Goal: Transaction & Acquisition: Purchase product/service

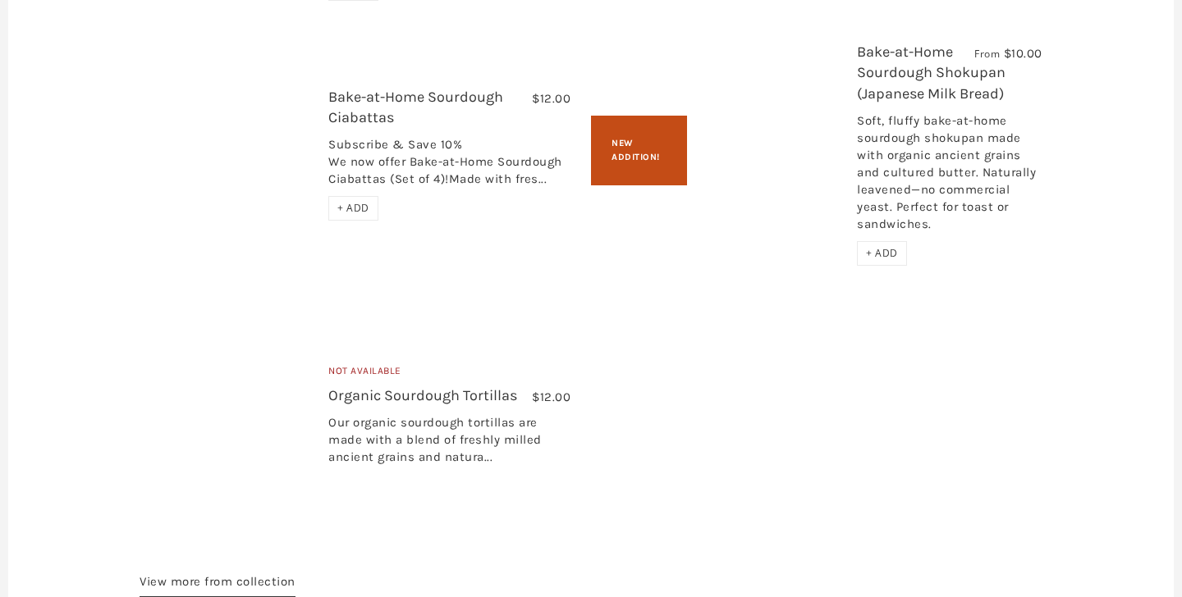
scroll to position [3494, 0]
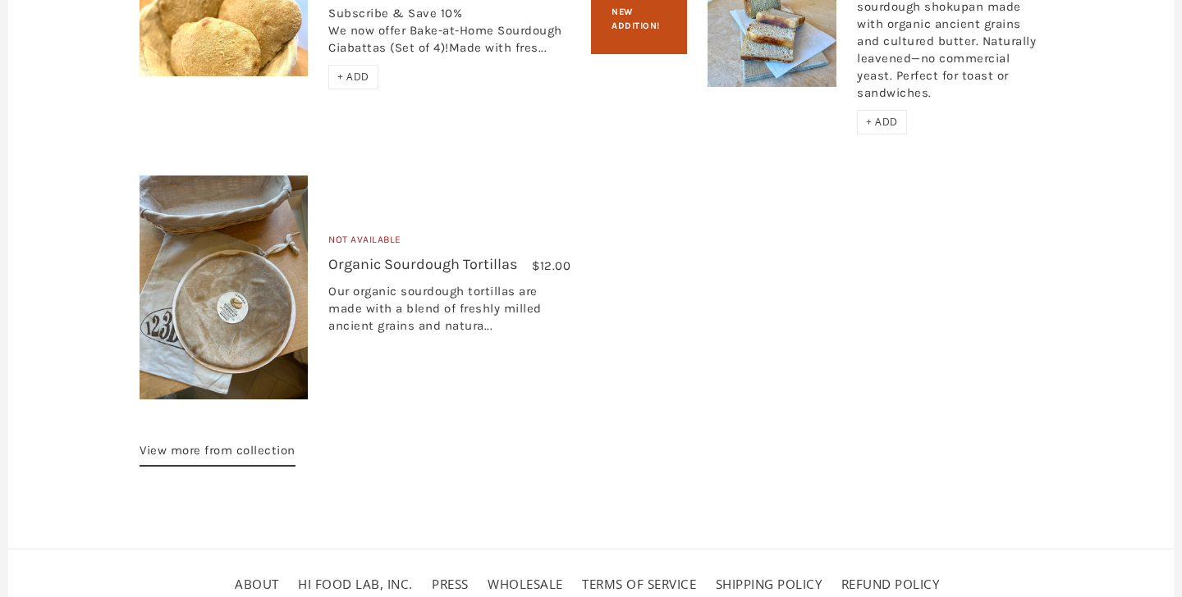
click at [247, 576] on link "About" at bounding box center [257, 584] width 44 height 16
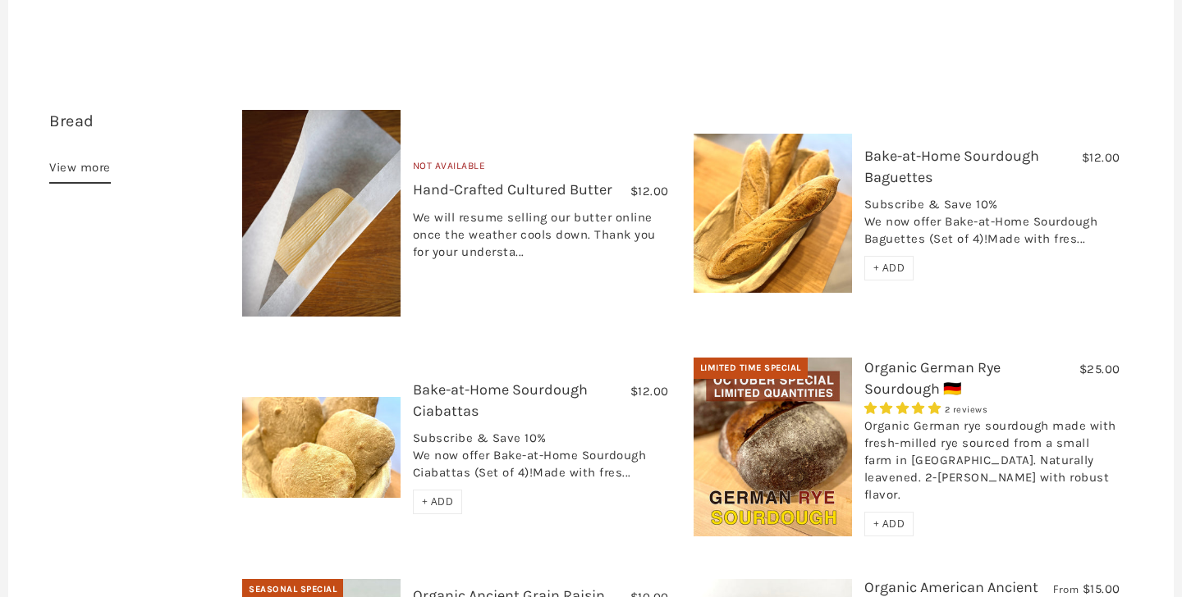
scroll to position [484, 0]
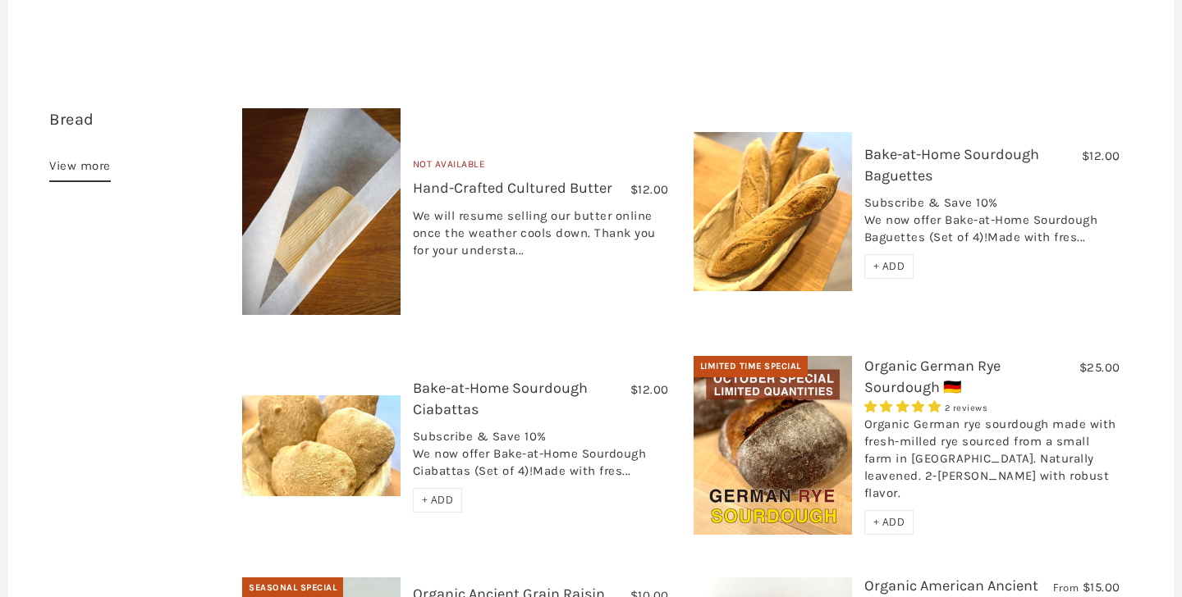
click at [434, 493] on span "+ ADD" at bounding box center [438, 500] width 32 height 14
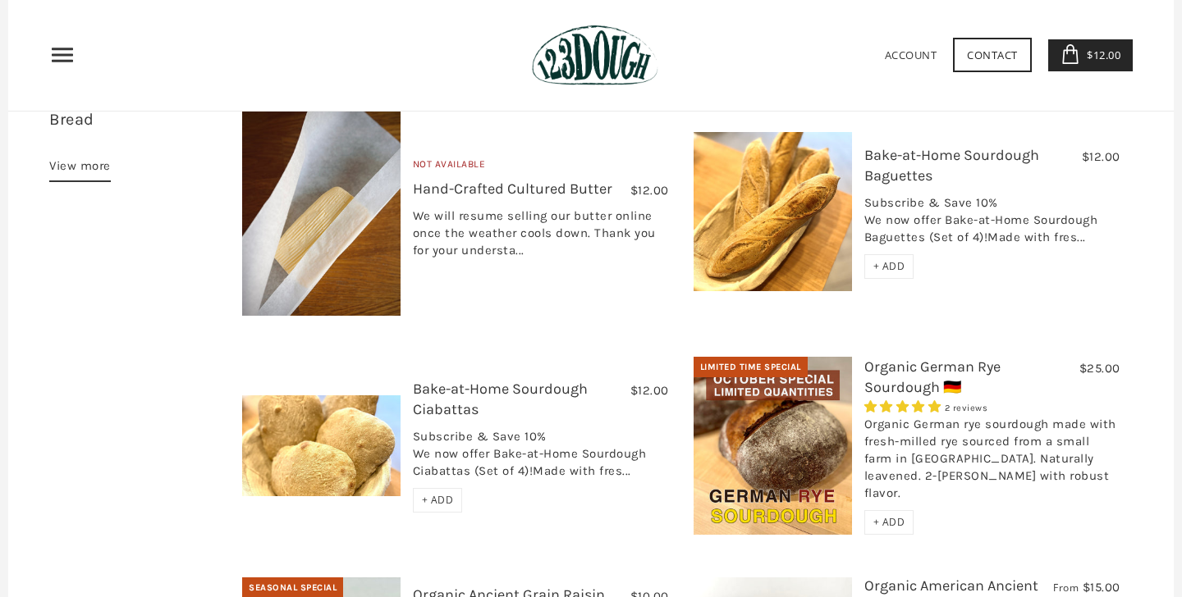
click at [905, 254] on div "+ ADD" at bounding box center [889, 266] width 50 height 25
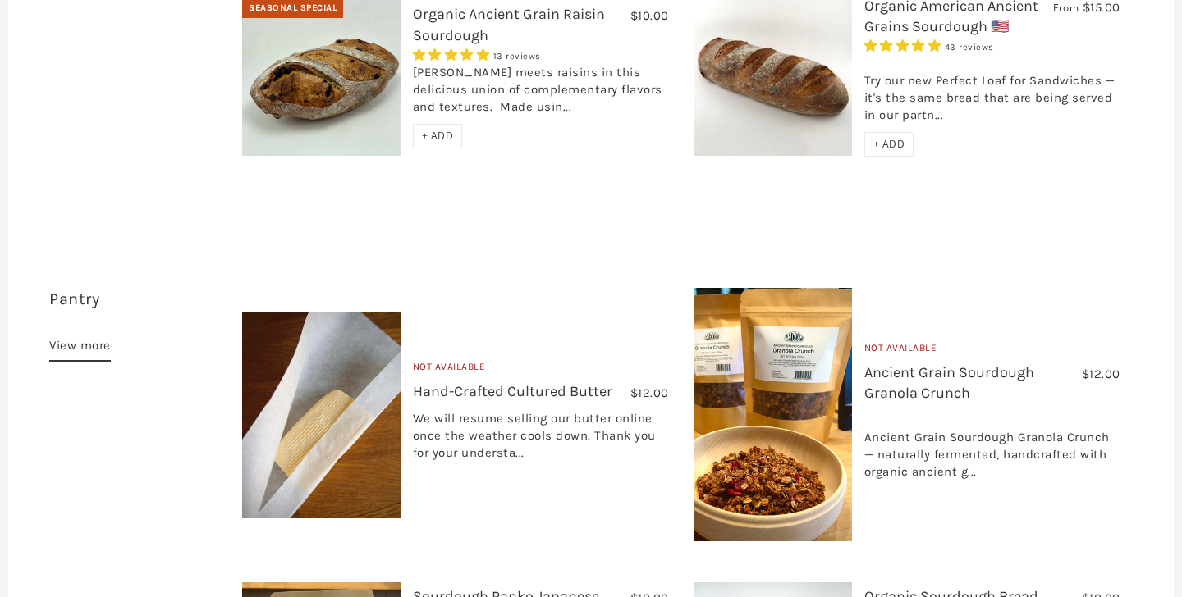
scroll to position [1065, 0]
click at [780, 364] on img at bounding box center [772, 414] width 158 height 254
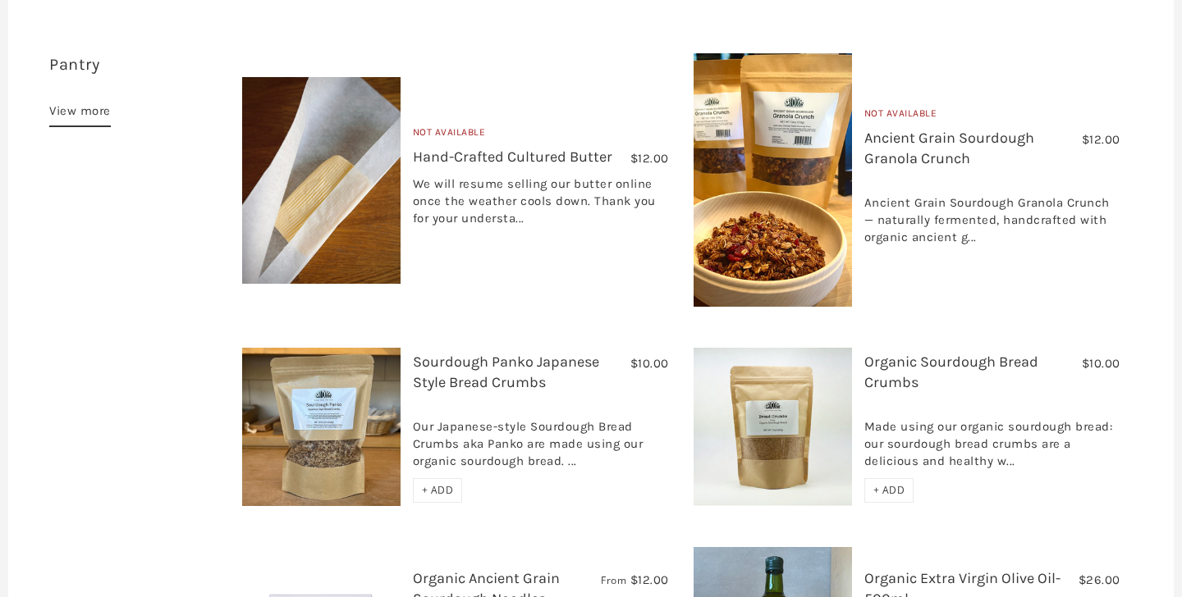
scroll to position [1305, 0]
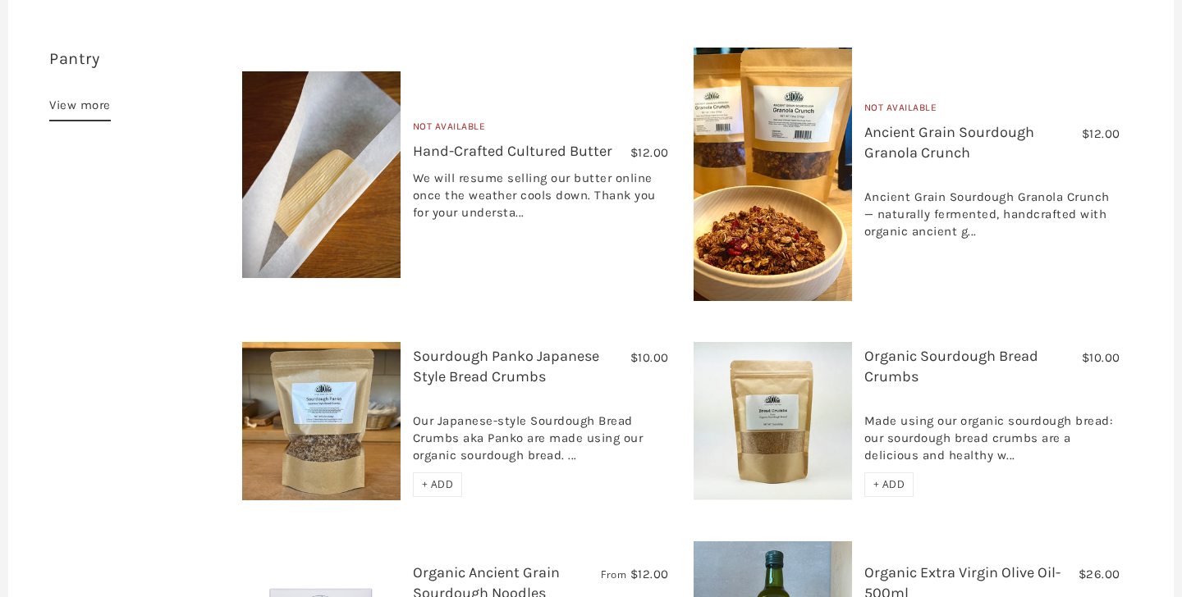
click at [897, 347] on link "Organic Sourdough Bread Crumbs" at bounding box center [951, 366] width 174 height 39
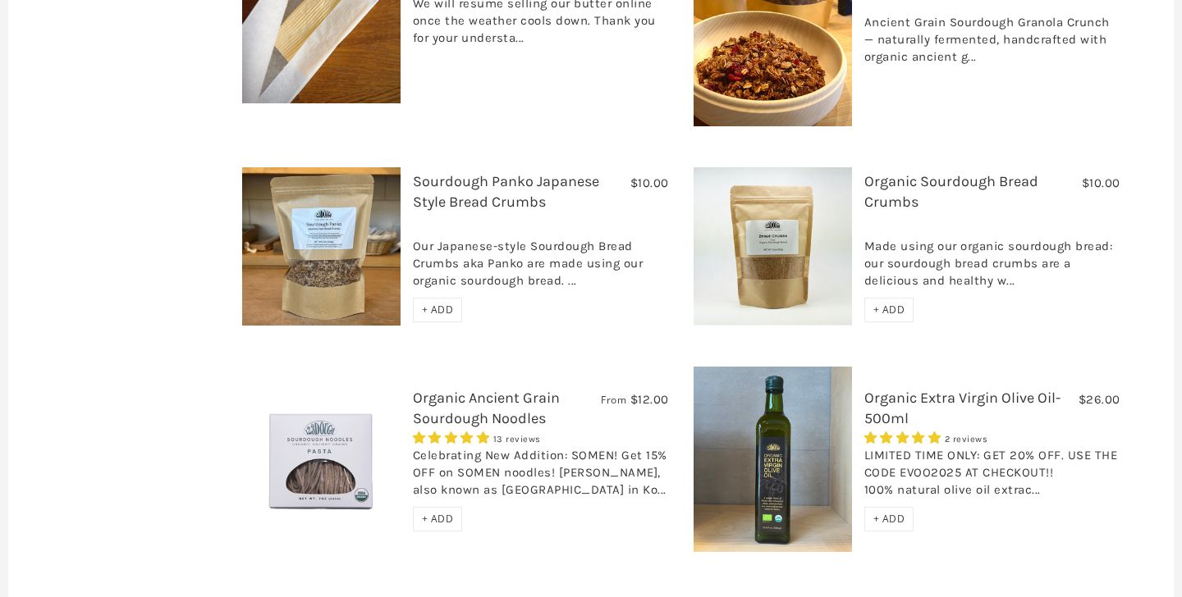
scroll to position [1484, 0]
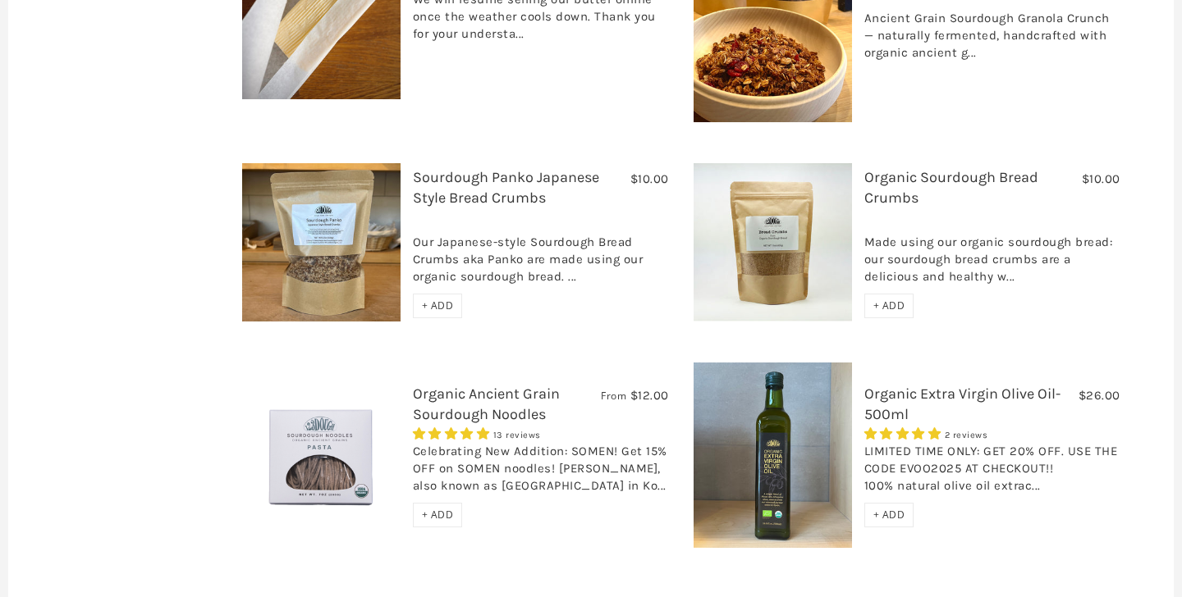
click at [344, 429] on img at bounding box center [321, 456] width 158 height 158
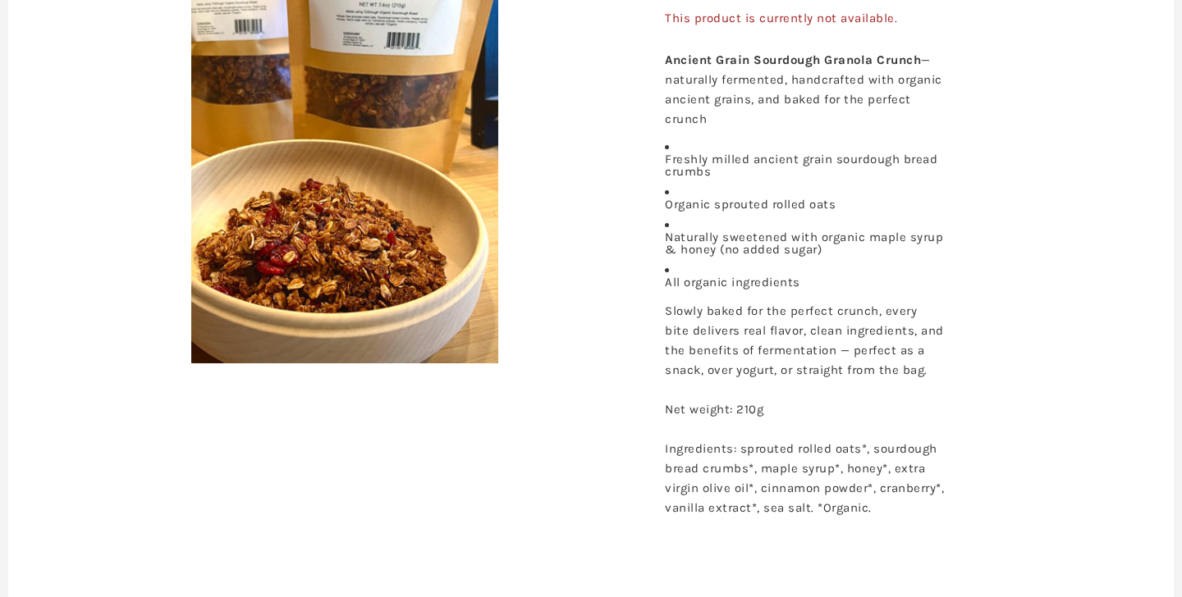
scroll to position [371, 0]
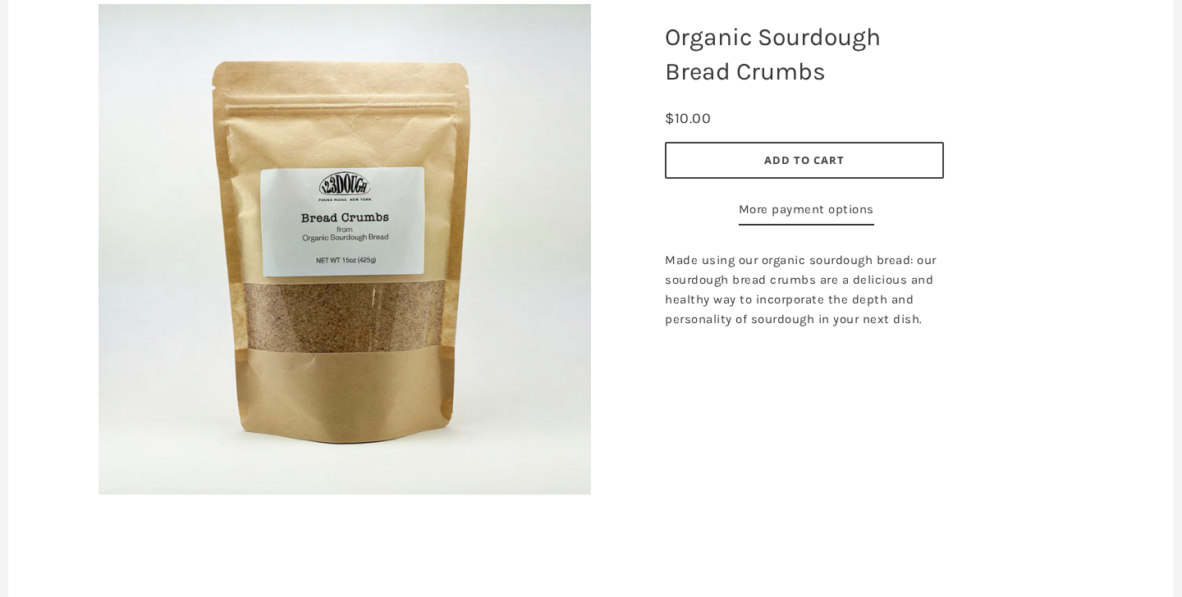
scroll to position [235, 0]
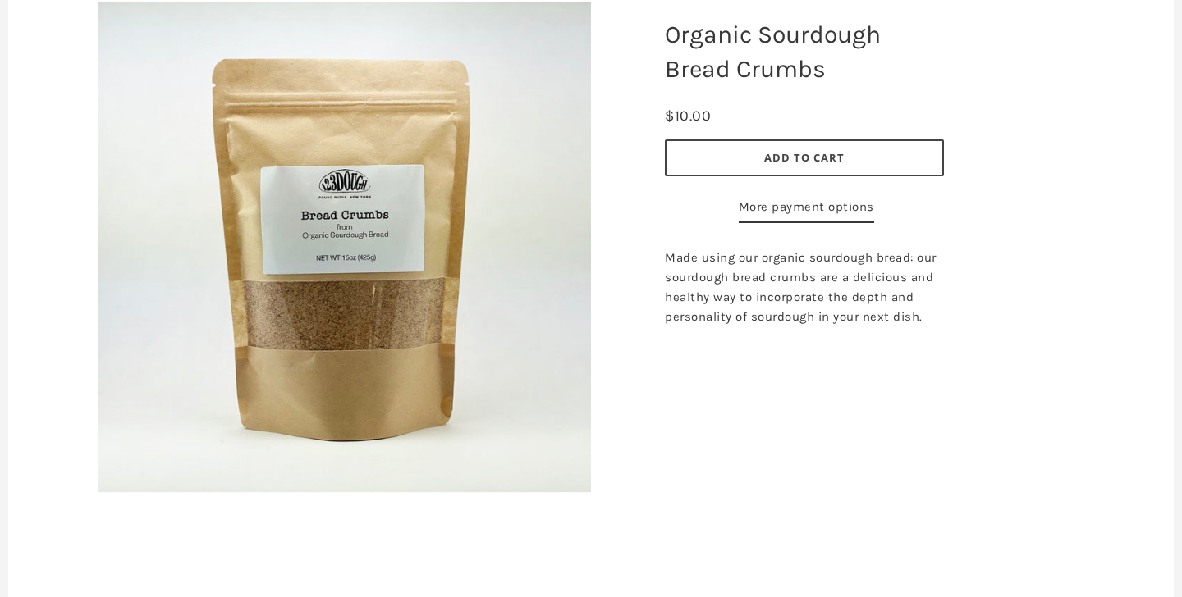
click at [830, 162] on span "Add to Cart" at bounding box center [804, 157] width 80 height 15
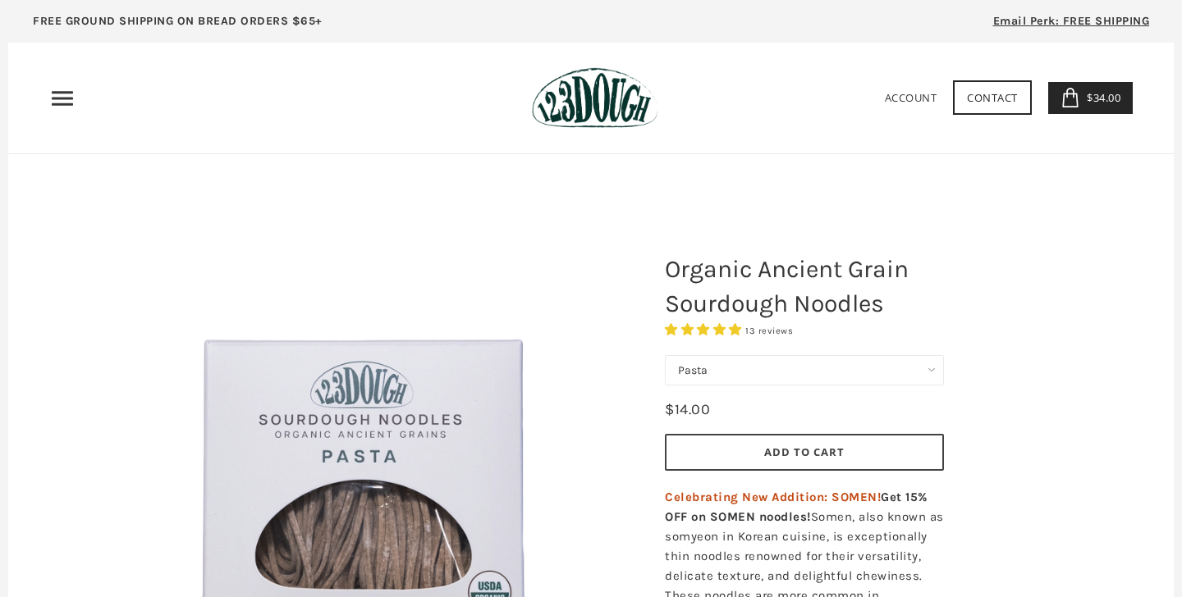
click at [735, 366] on select "Pasta Ramen Somen" at bounding box center [804, 370] width 279 height 30
click at [665, 355] on select "Pasta Ramen Somen" at bounding box center [804, 370] width 279 height 30
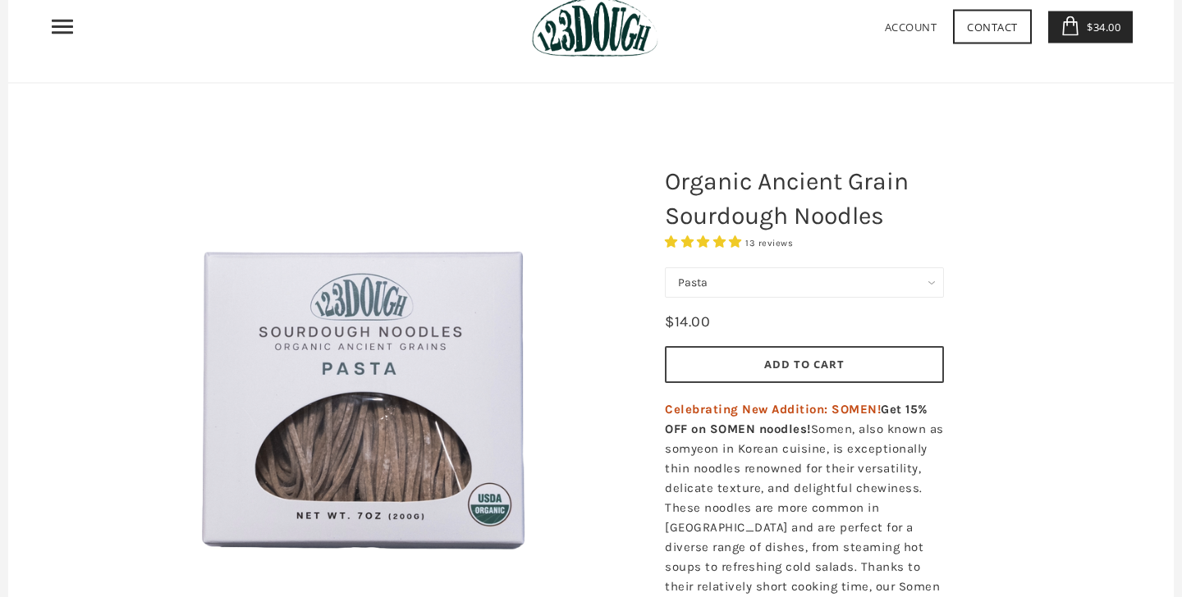
scroll to position [21, 0]
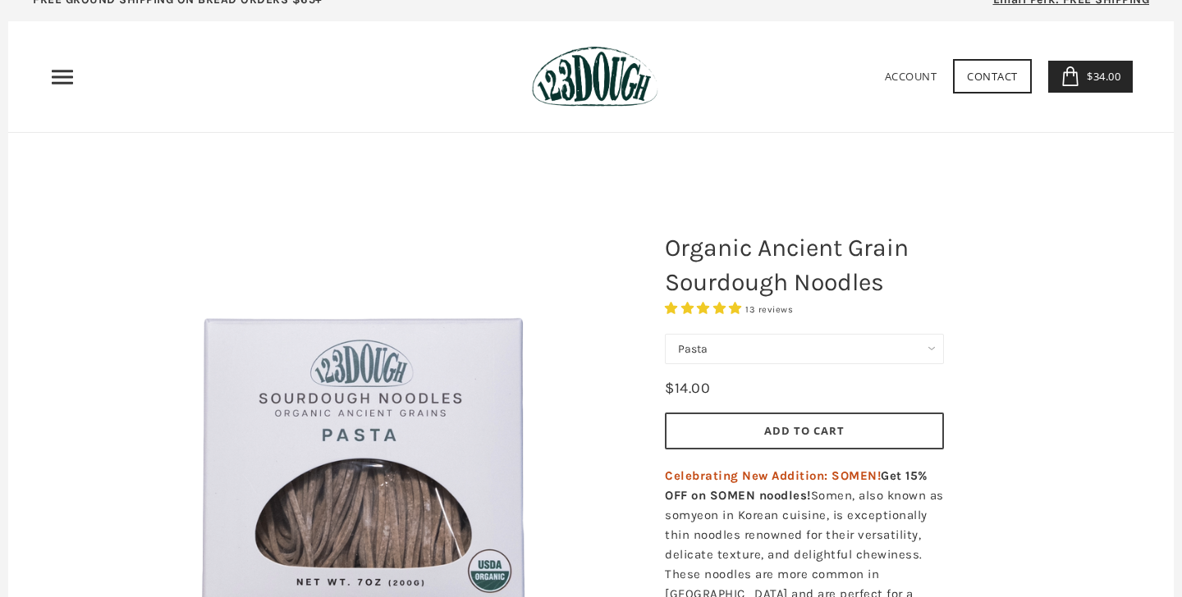
click at [929, 350] on select "Pasta Ramen Somen" at bounding box center [804, 349] width 279 height 30
click at [665, 334] on select "Pasta Ramen Somen" at bounding box center [804, 349] width 279 height 30
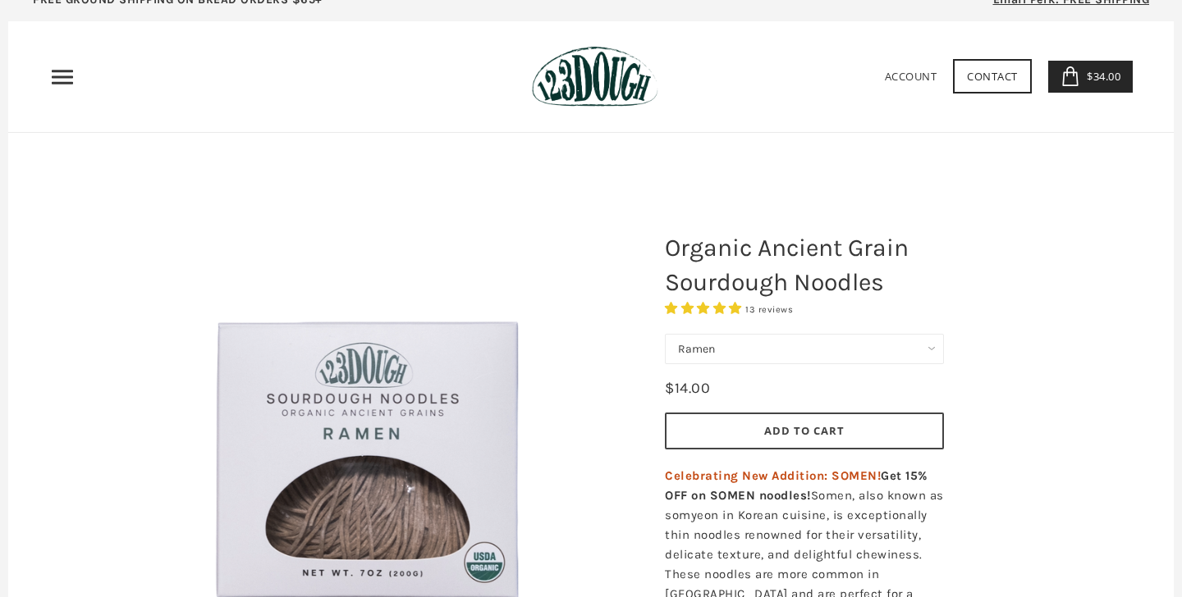
click at [930, 348] on select "Pasta Ramen Somen" at bounding box center [804, 349] width 279 height 30
click at [665, 334] on select "Pasta Ramen Somen" at bounding box center [804, 349] width 279 height 30
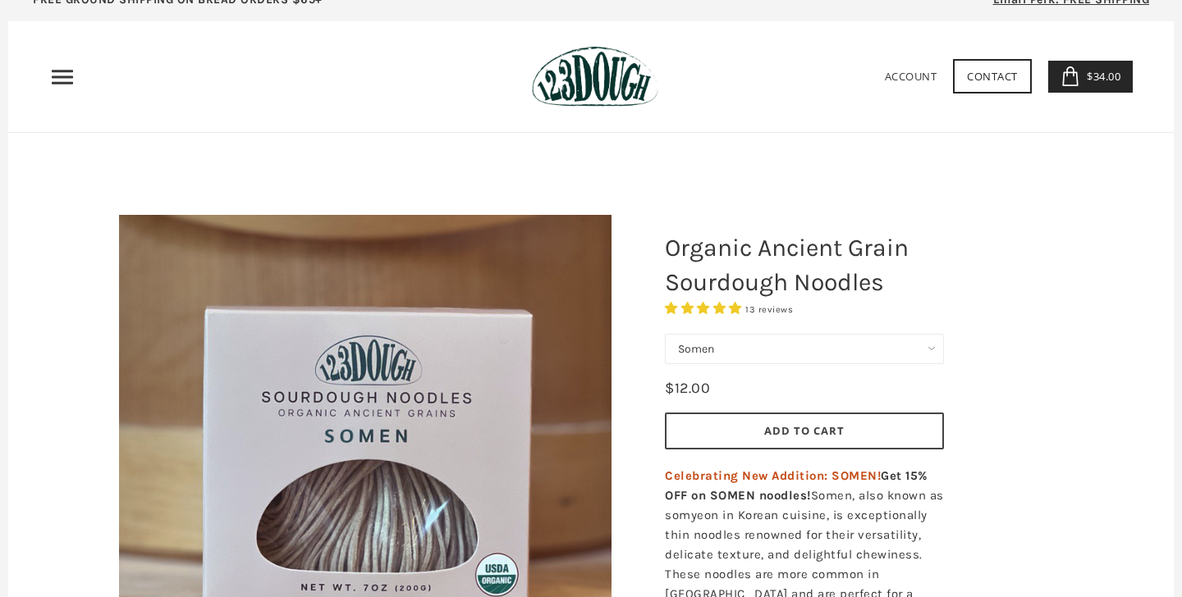
click at [907, 342] on select "Pasta Ramen Somen" at bounding box center [804, 349] width 279 height 30
select select "Pasta"
click at [665, 334] on select "Pasta Ramen Somen" at bounding box center [804, 349] width 279 height 30
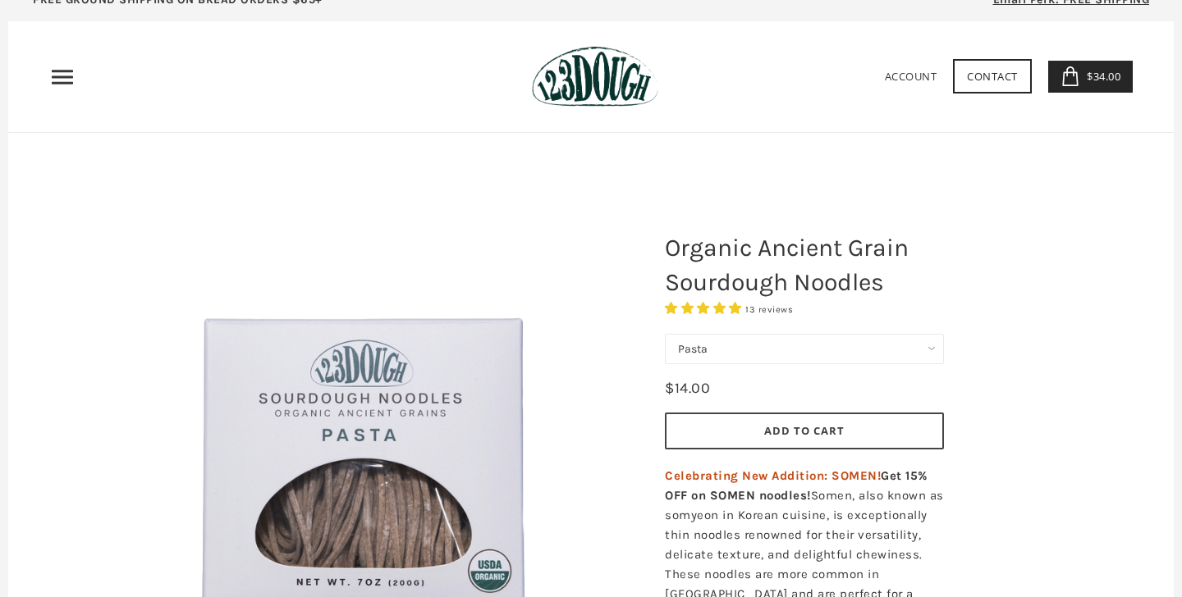
click at [852, 430] on button "Add to Cart" at bounding box center [804, 431] width 279 height 37
